Goal: Task Accomplishment & Management: Complete application form

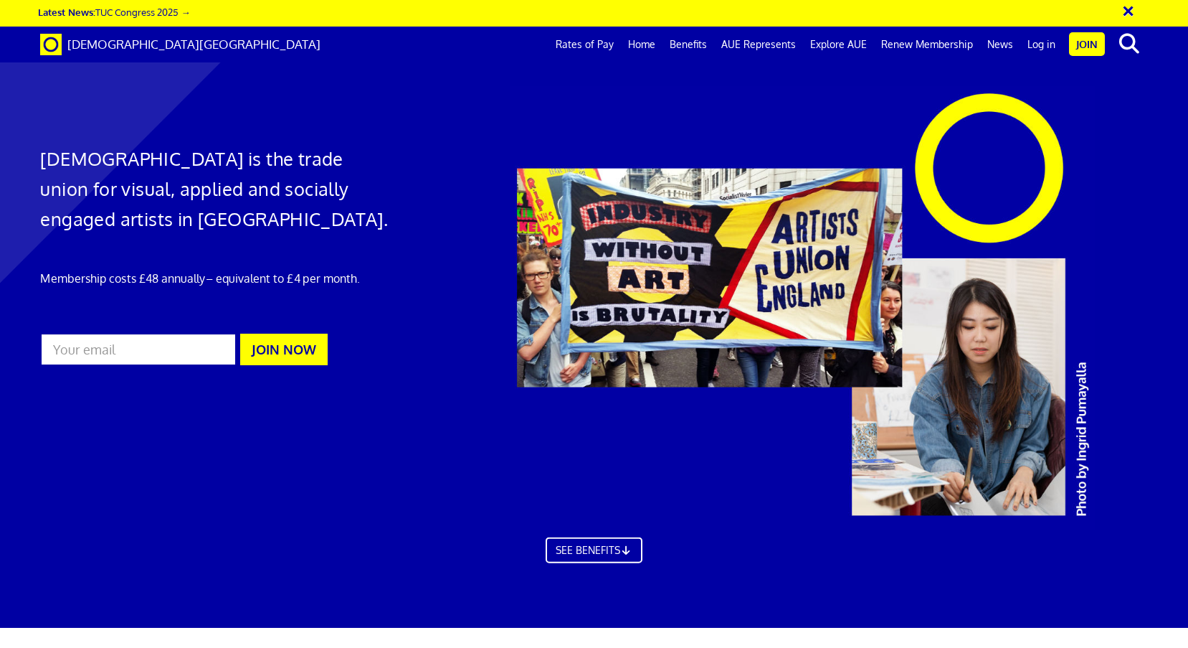
scroll to position [0, 14]
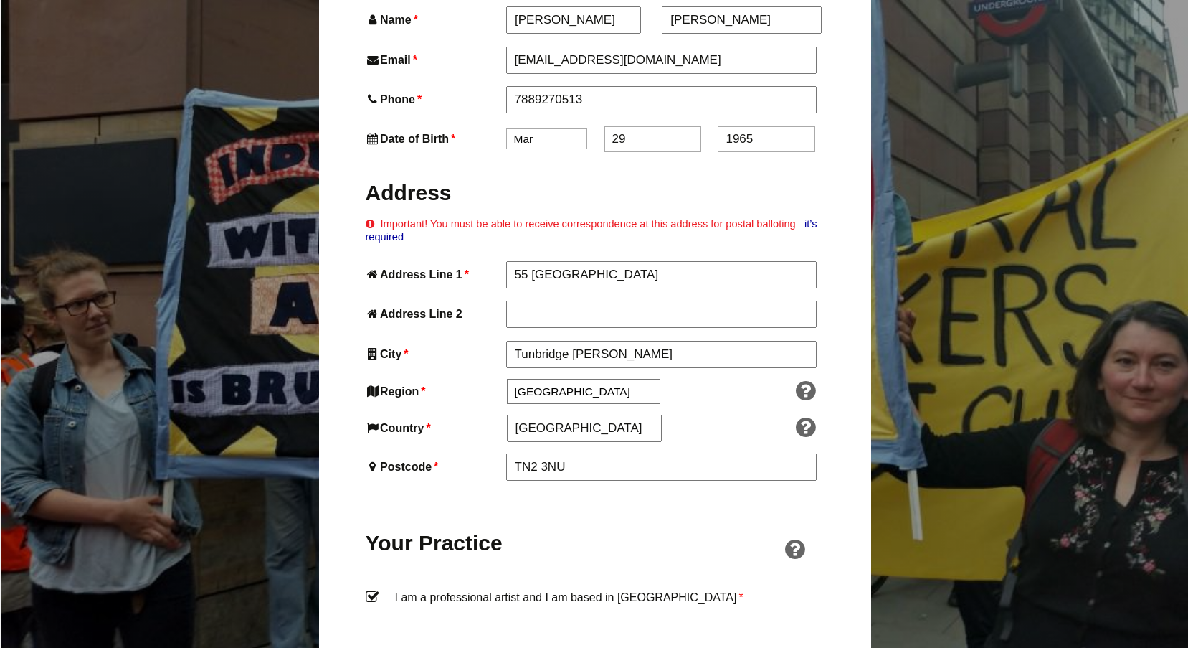
scroll to position [679, 0]
drag, startPoint x: 585, startPoint y: 214, endPoint x: 478, endPoint y: 212, distance: 106.9
type input "Ramblers"
type input "Cornford Lane"
drag, startPoint x: 571, startPoint y: 406, endPoint x: 540, endPoint y: 403, distance: 31.0
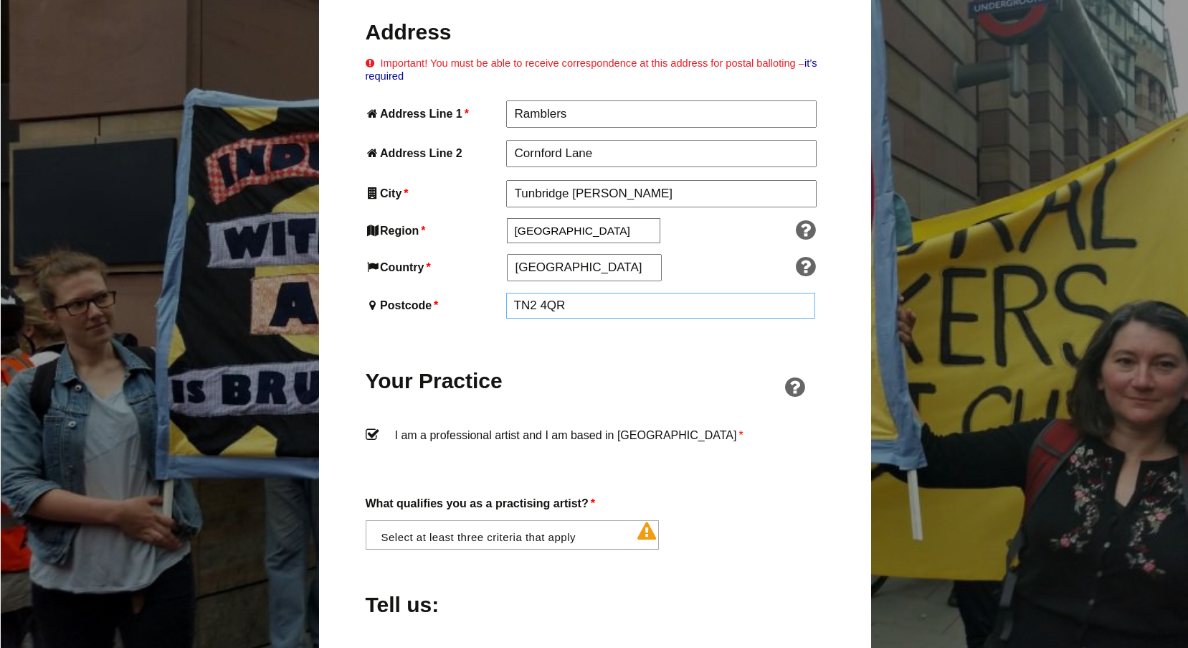
scroll to position [843, 0]
type input "TN2 4QR"
click at [591, 521] on li at bounding box center [517, 533] width 294 height 24
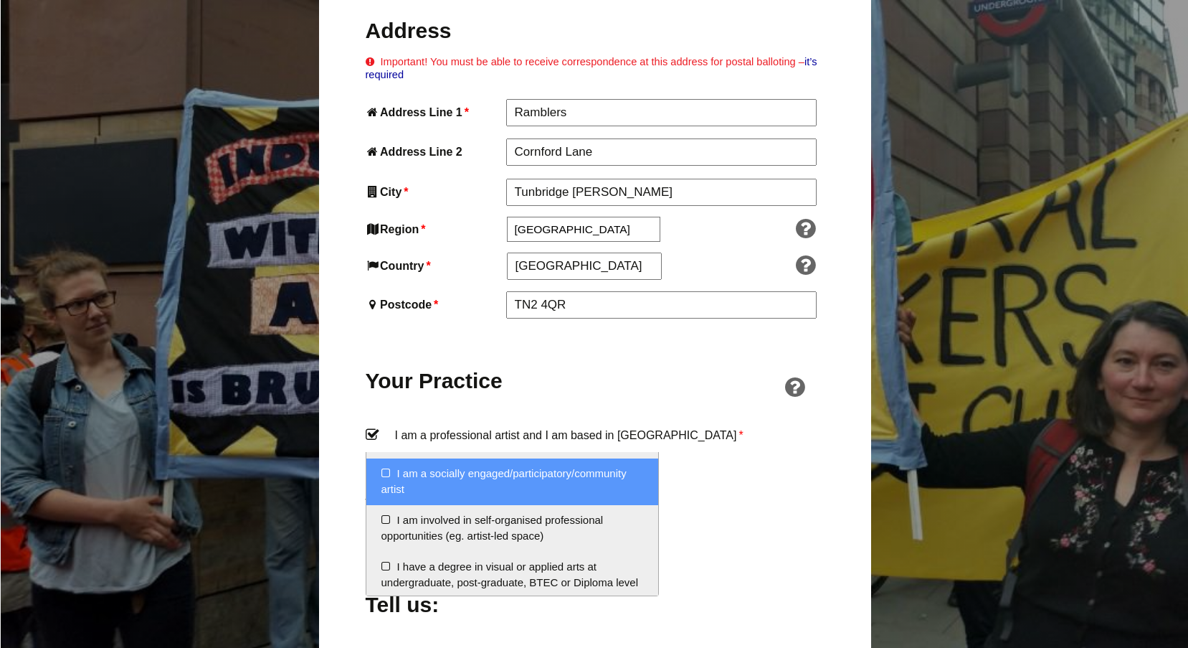
scroll to position [58, 0]
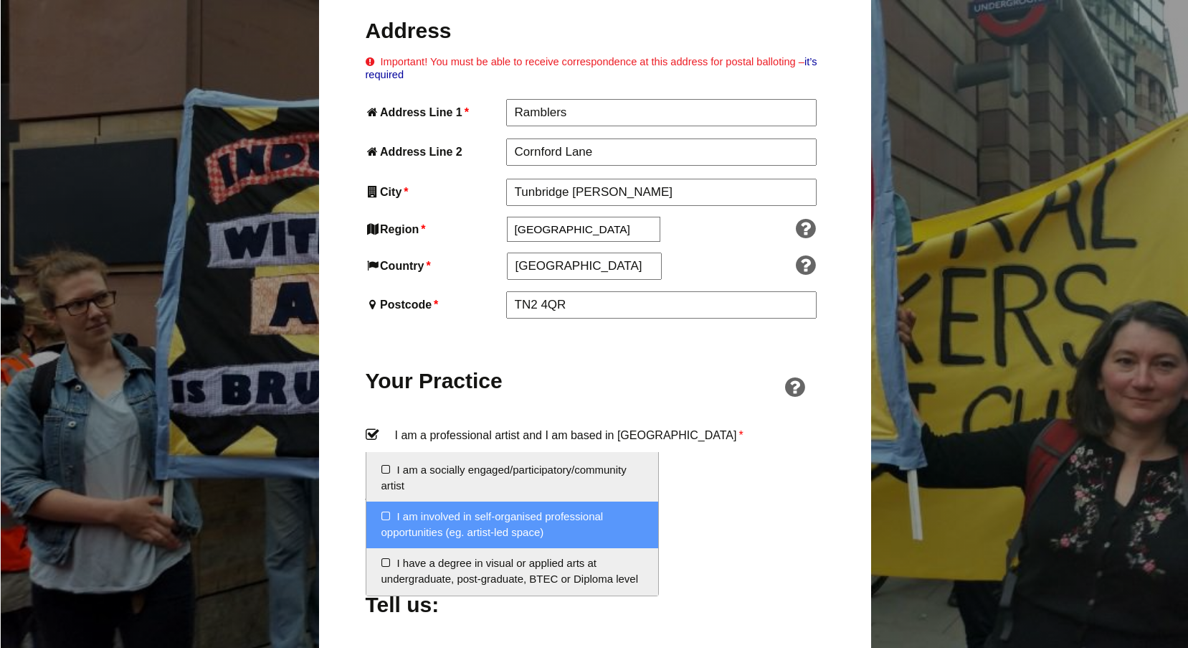
click at [384, 513] on li "I am involved in self-organised professional opportunities (eg. artist-led spac…" at bounding box center [512, 524] width 293 height 47
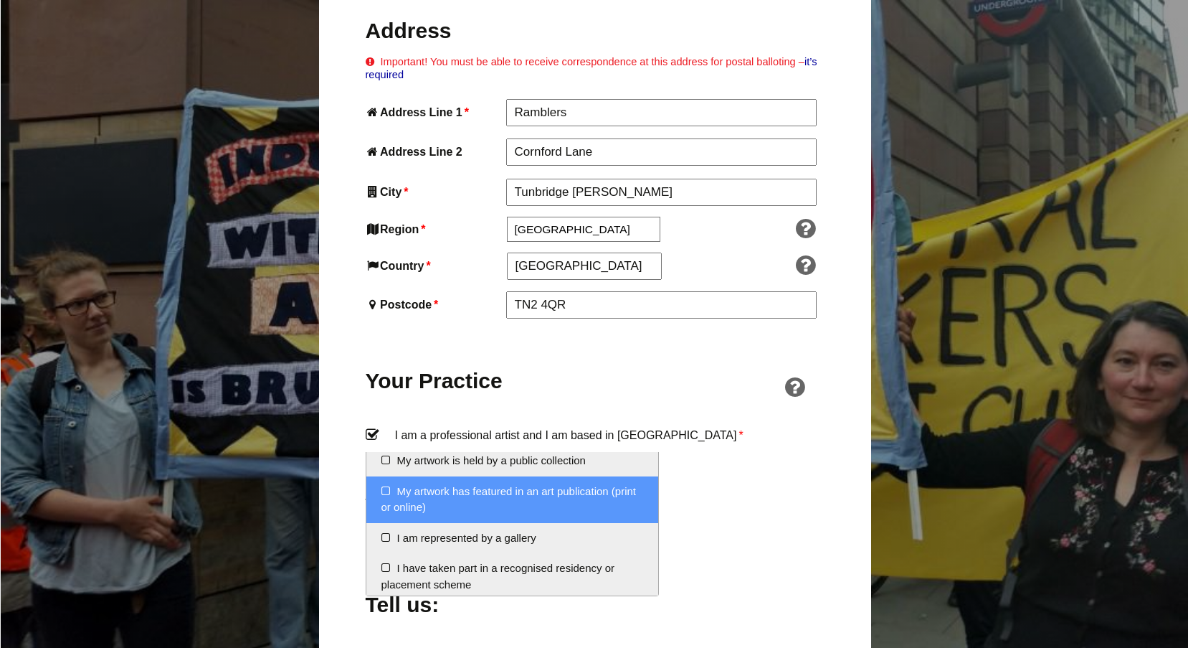
scroll to position [237, 0]
click at [384, 487] on li "My artwork has featured in an art publication (print or online)" at bounding box center [512, 500] width 293 height 47
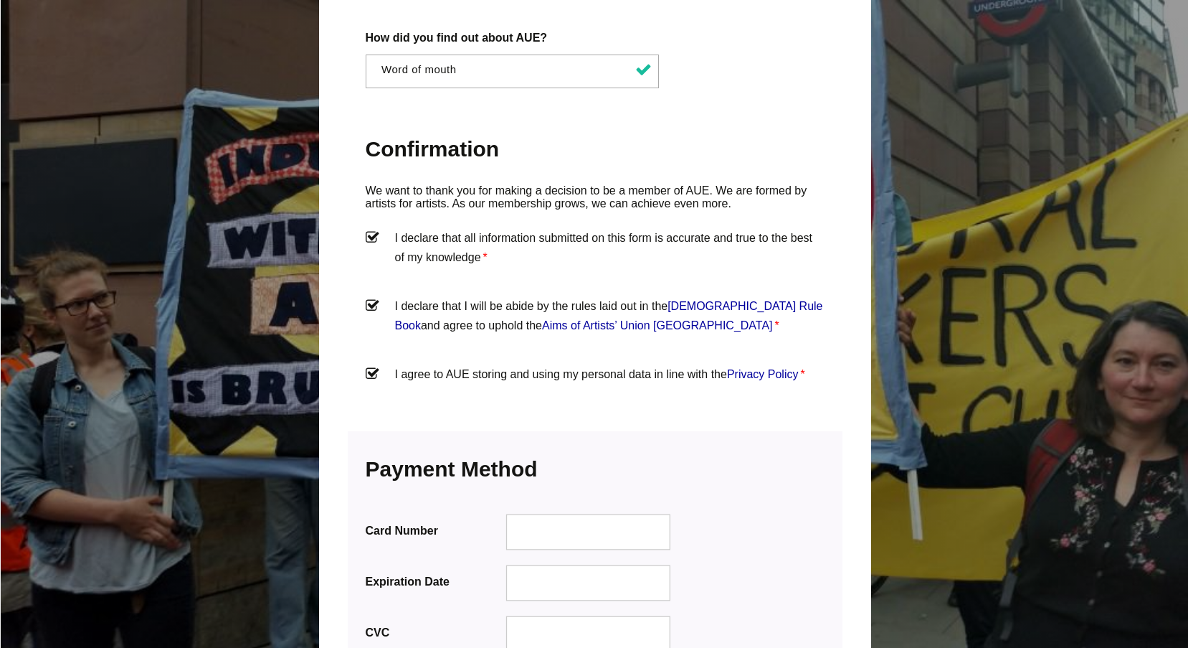
scroll to position [1470, 0]
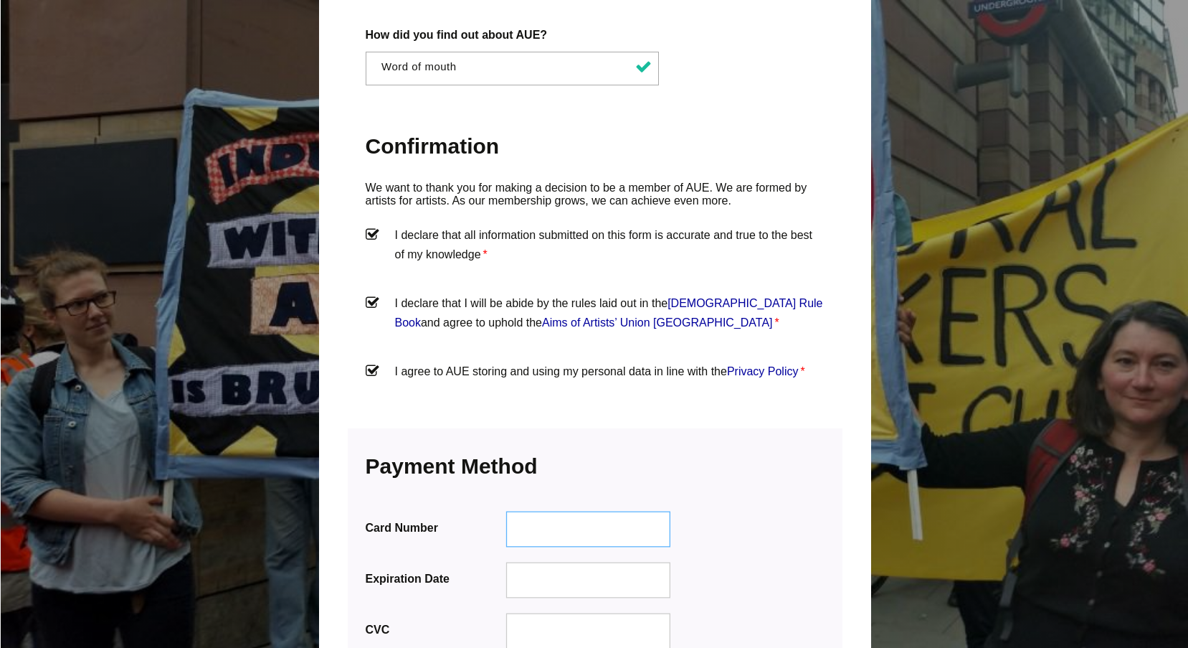
click at [539, 511] on div at bounding box center [588, 529] width 165 height 36
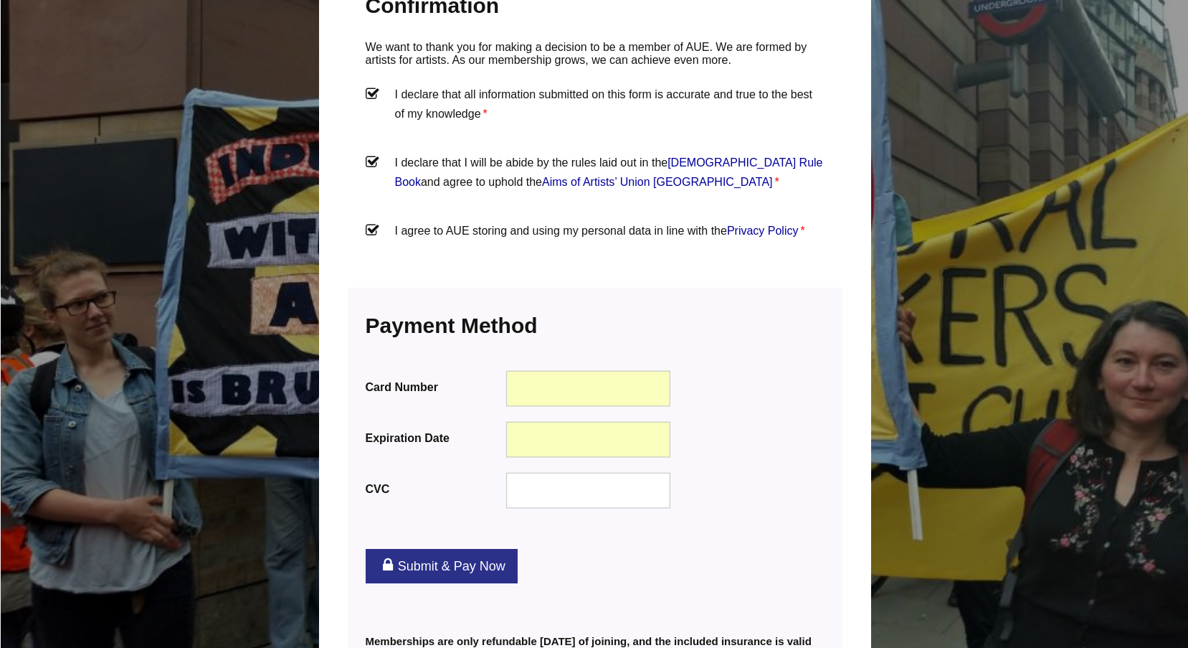
scroll to position [1612, 0]
click at [473, 547] on link "Submit & Pay Now" at bounding box center [442, 564] width 152 height 34
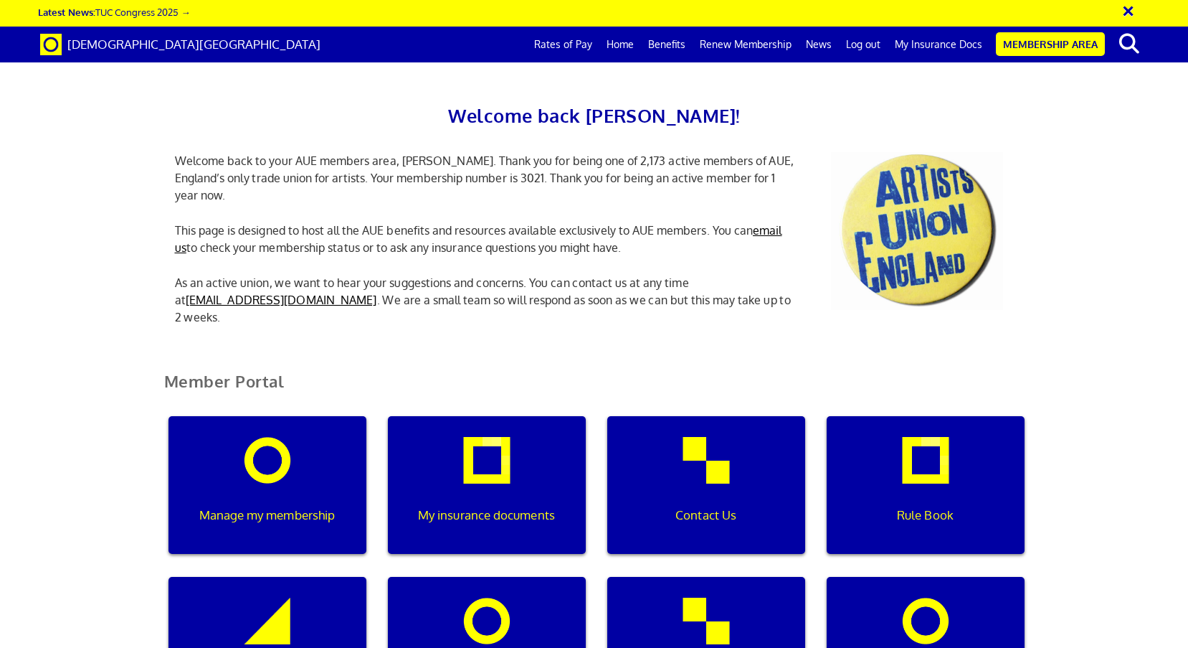
scroll to position [0, 4]
click at [485, 471] on div "My insurance documents" at bounding box center [487, 485] width 198 height 138
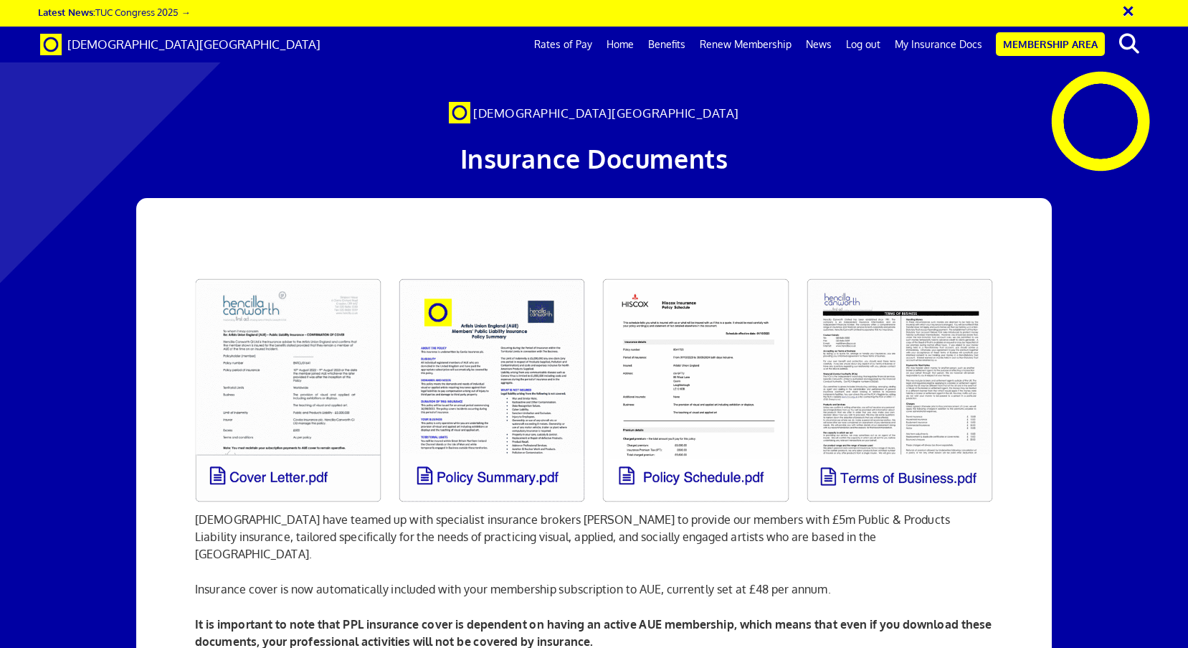
scroll to position [0, 14]
click at [318, 385] on link at bounding box center [288, 390] width 204 height 241
click at [934, 47] on link "My Insurance Docs" at bounding box center [939, 45] width 102 height 36
click at [730, 320] on link at bounding box center [696, 390] width 204 height 241
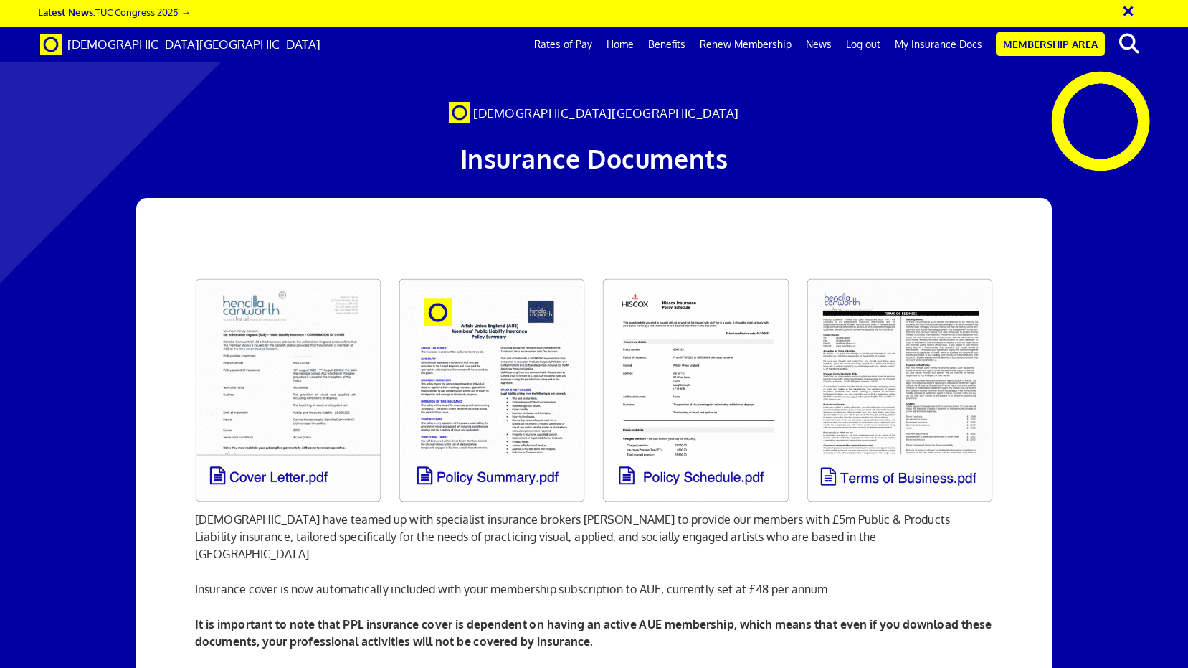
scroll to position [0, 14]
click at [311, 424] on link at bounding box center [288, 390] width 204 height 241
